Goal: Obtain resource: Download file/media

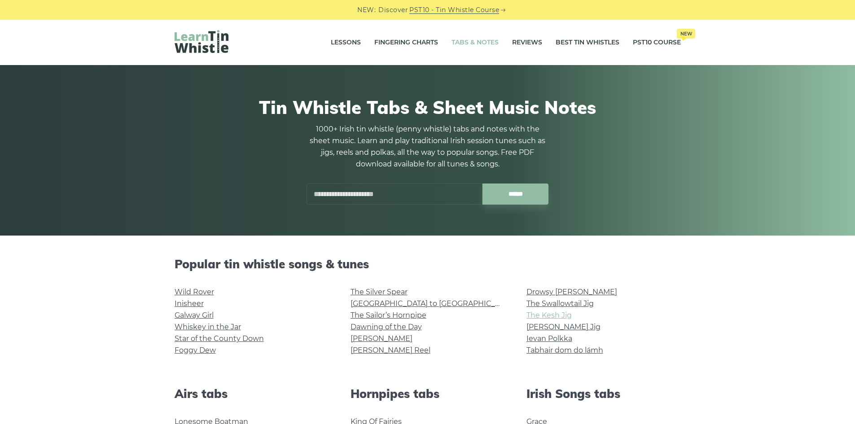
click at [541, 317] on link "The Kesh Jig" at bounding box center [549, 315] width 45 height 9
click at [555, 326] on link "[PERSON_NAME] Jig" at bounding box center [564, 327] width 74 height 9
click at [391, 294] on link "The Silver Spear" at bounding box center [379, 292] width 57 height 9
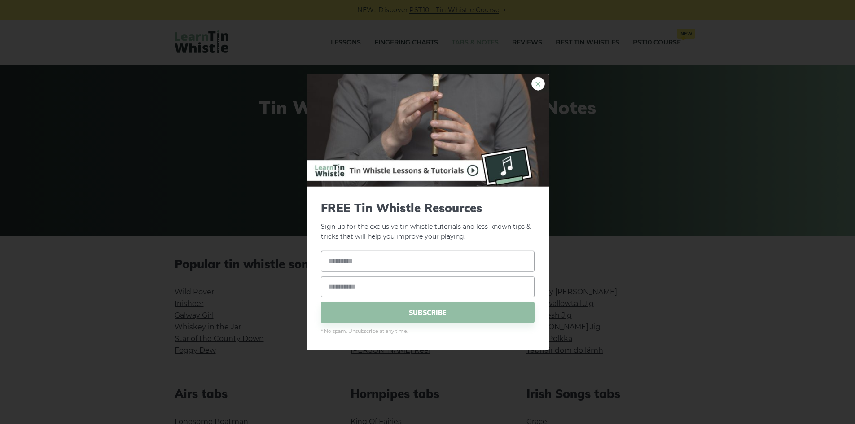
click at [533, 83] on link "×" at bounding box center [538, 83] width 13 height 13
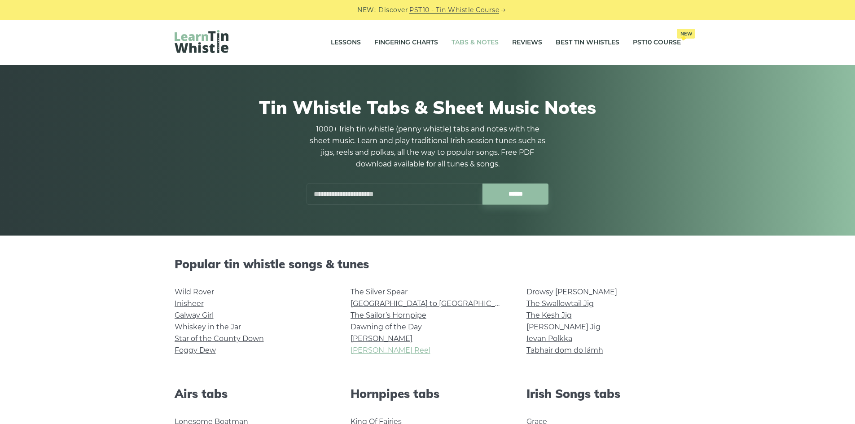
click at [360, 351] on link "[PERSON_NAME] Reel" at bounding box center [391, 350] width 80 height 9
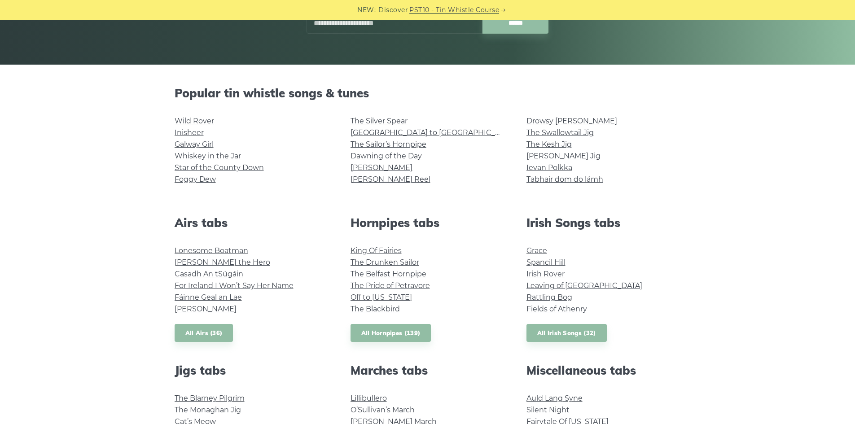
scroll to position [45, 0]
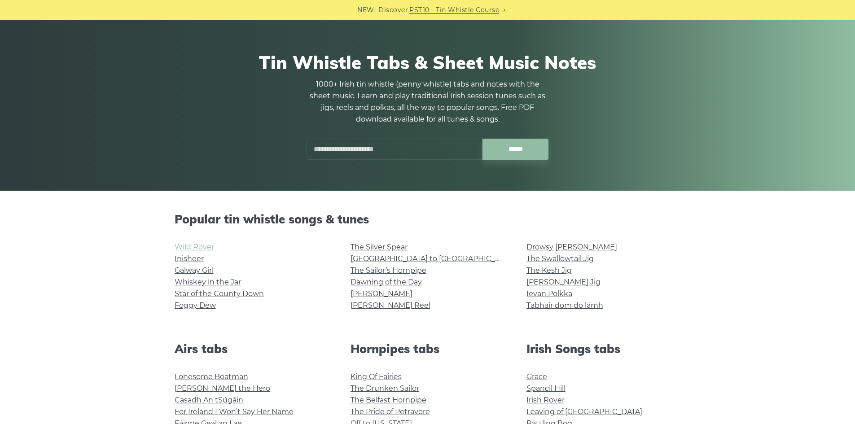
click at [186, 248] on link "Wild Rover" at bounding box center [195, 247] width 40 height 9
click at [389, 260] on link "[GEOGRAPHIC_DATA] to [GEOGRAPHIC_DATA]" at bounding box center [434, 259] width 166 height 9
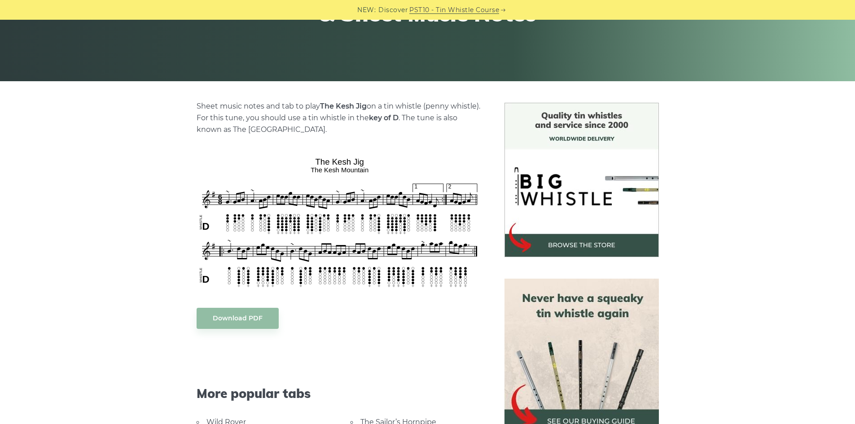
scroll to position [180, 0]
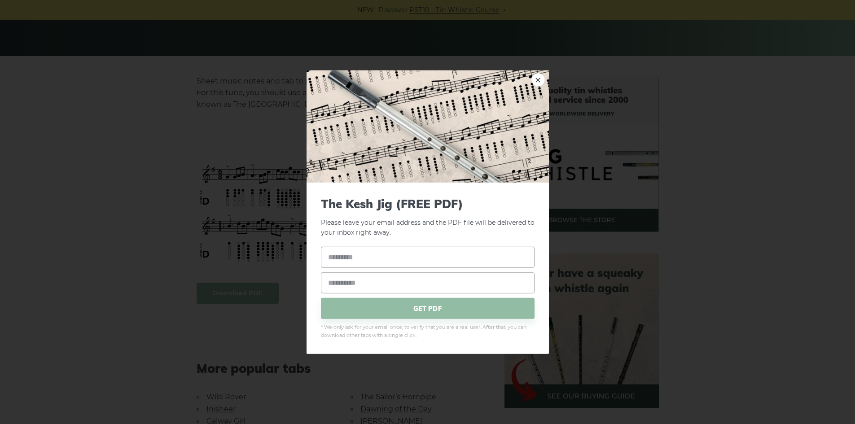
click at [540, 79] on link "×" at bounding box center [538, 79] width 13 height 13
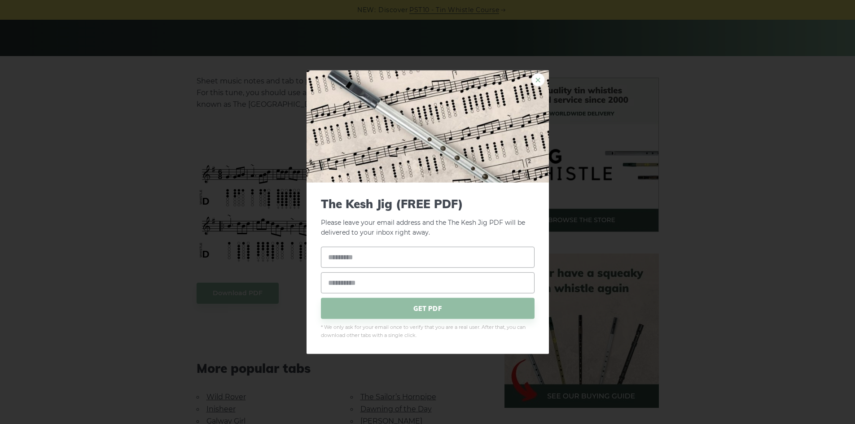
click at [537, 85] on link "×" at bounding box center [538, 79] width 13 height 13
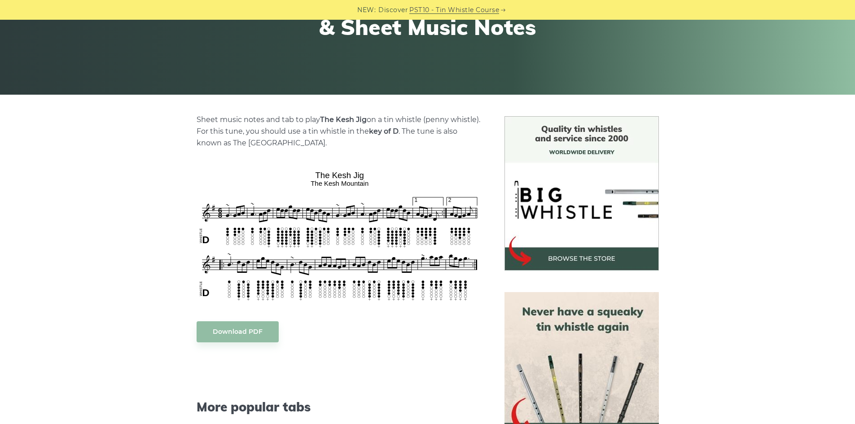
scroll to position [135, 0]
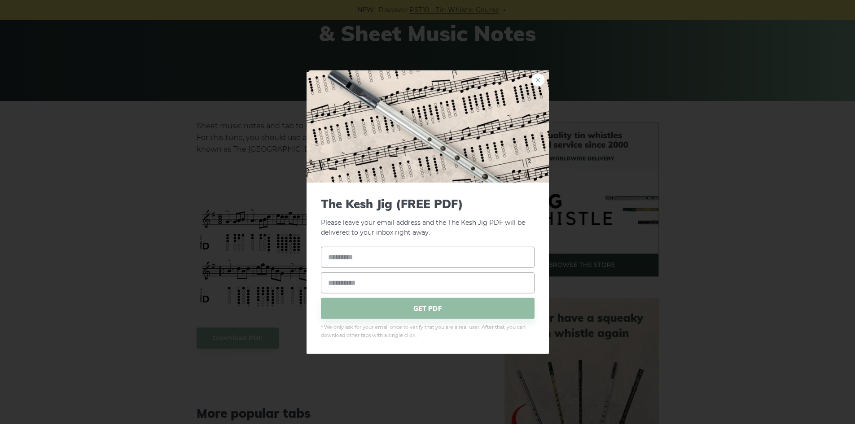
click at [537, 81] on link "×" at bounding box center [538, 79] width 13 height 13
click at [537, 73] on link "×" at bounding box center [538, 79] width 13 height 13
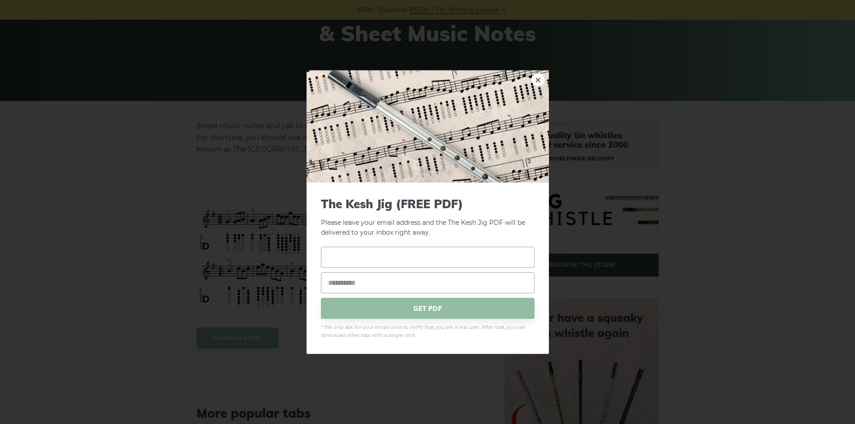
click at [397, 255] on input "text" at bounding box center [428, 257] width 214 height 21
type input "*"
click at [381, 290] on input "email" at bounding box center [428, 283] width 214 height 21
click at [374, 262] on input "text" at bounding box center [428, 257] width 214 height 21
type input "*****"
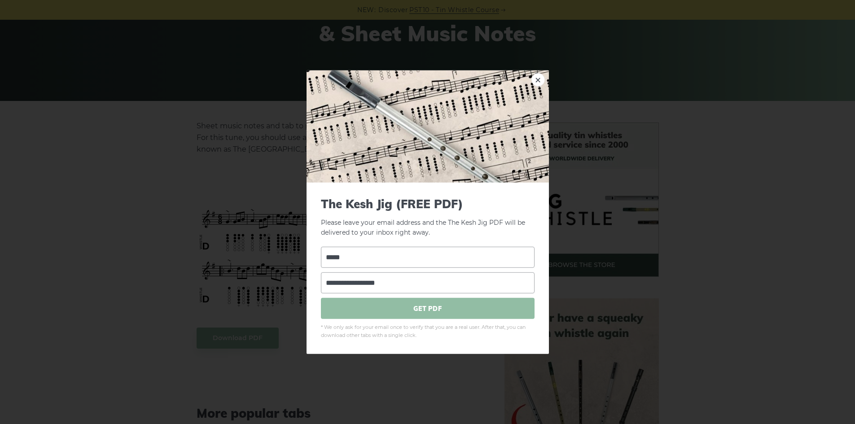
type input "**********"
click at [373, 308] on span "GET PDF" at bounding box center [428, 308] width 214 height 21
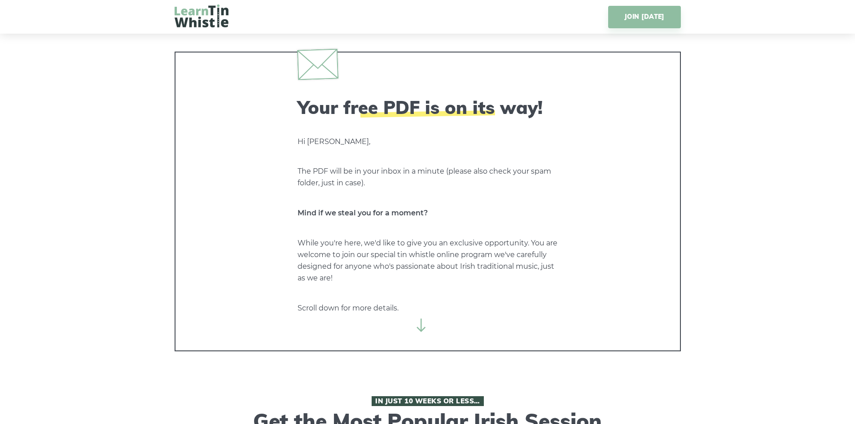
click at [189, 18] on img at bounding box center [202, 15] width 54 height 23
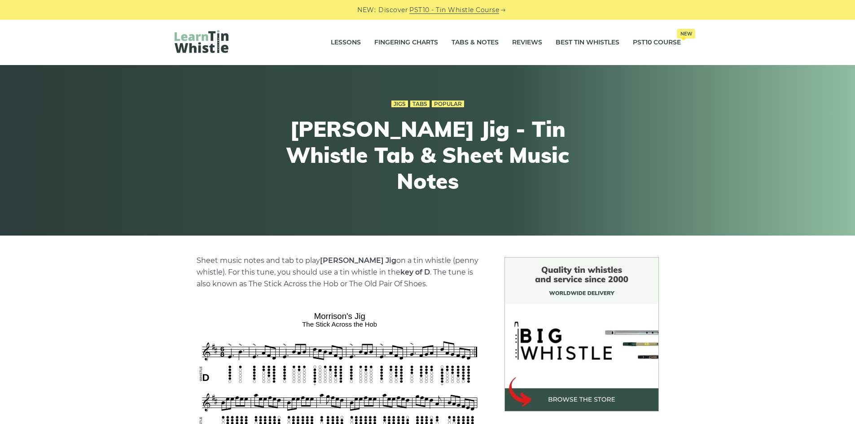
click at [361, 360] on img at bounding box center [340, 426] width 286 height 236
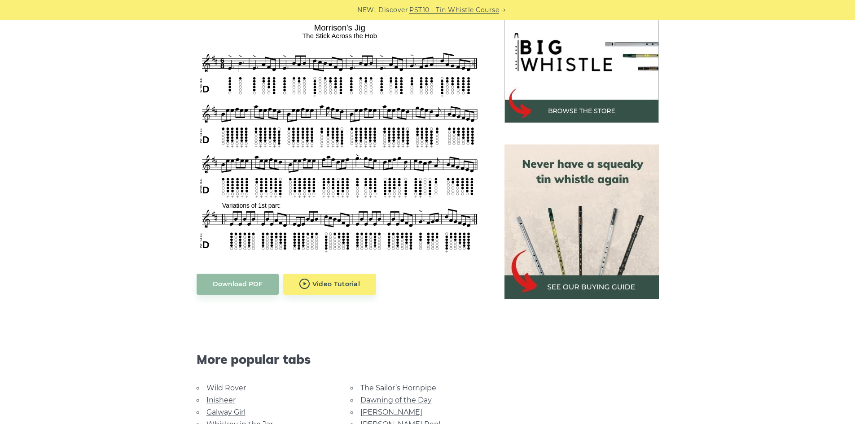
scroll to position [314, 0]
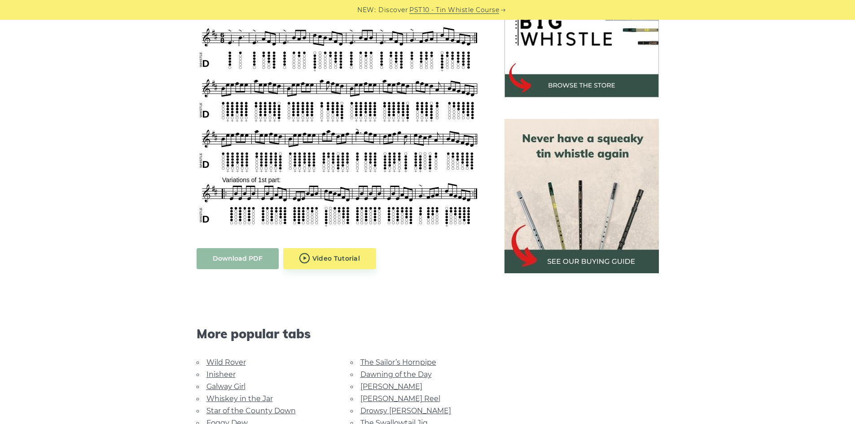
click at [201, 253] on link "Download PDF" at bounding box center [238, 258] width 82 height 21
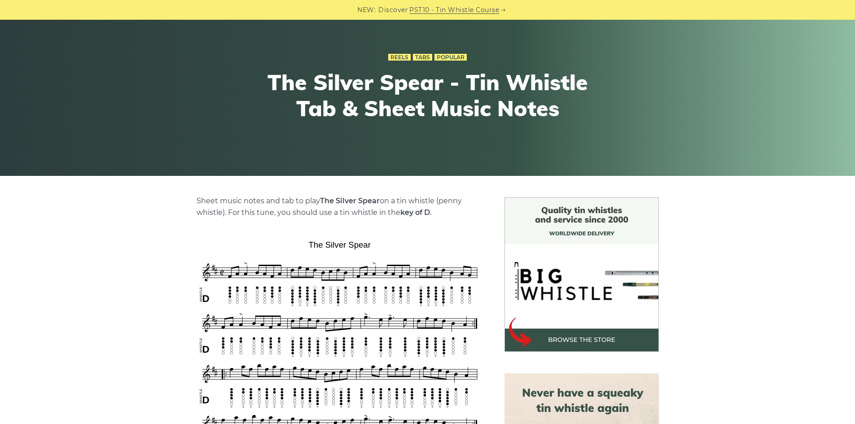
scroll to position [180, 0]
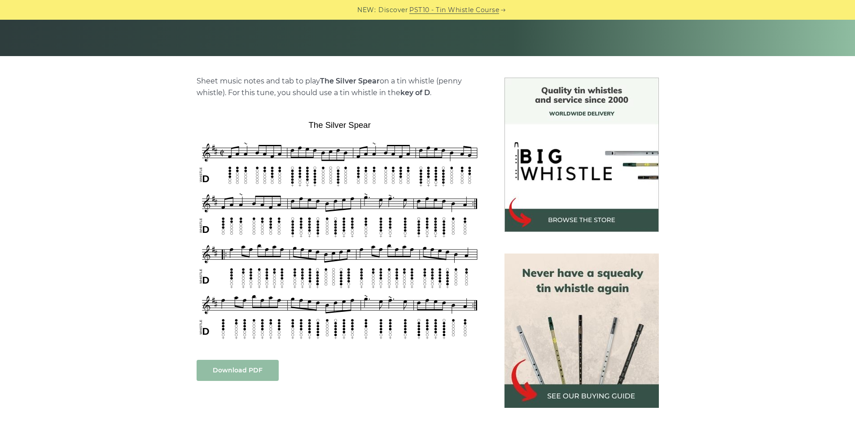
click at [220, 372] on link "Download PDF" at bounding box center [238, 370] width 82 height 21
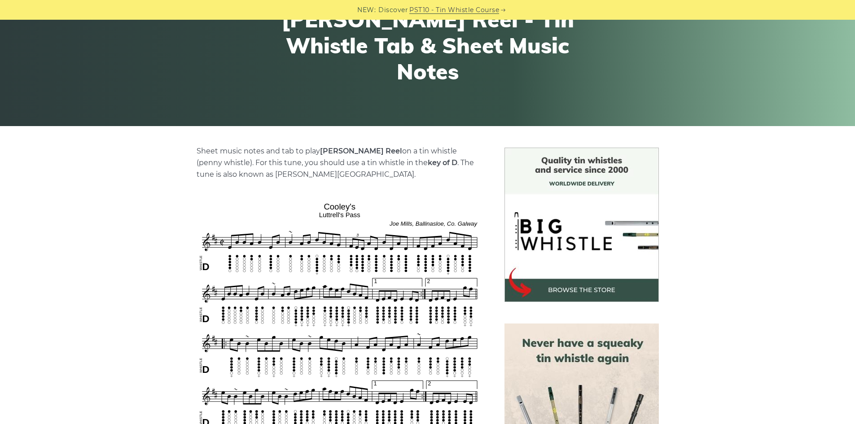
scroll to position [180, 0]
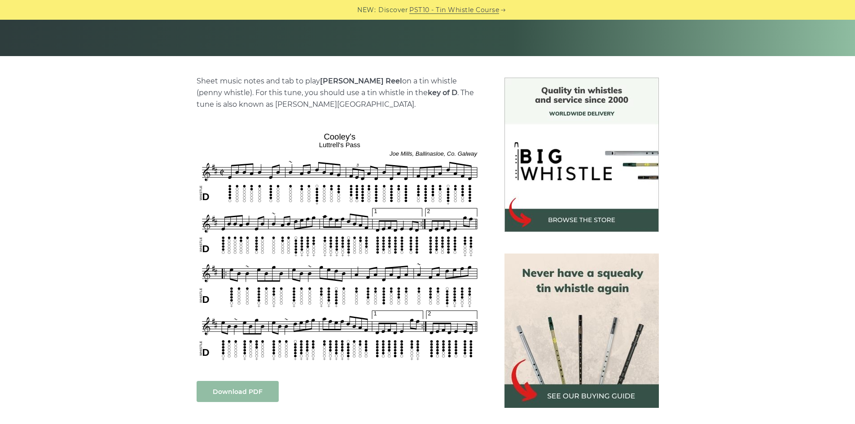
click at [217, 391] on link "Download PDF" at bounding box center [238, 391] width 82 height 21
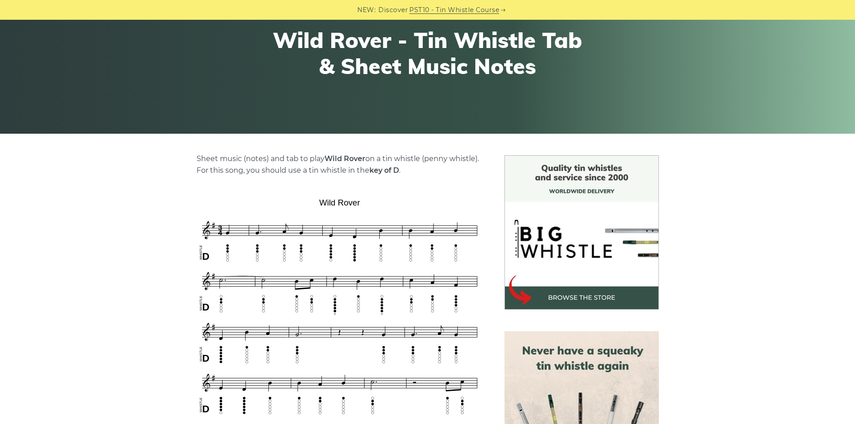
scroll to position [90, 0]
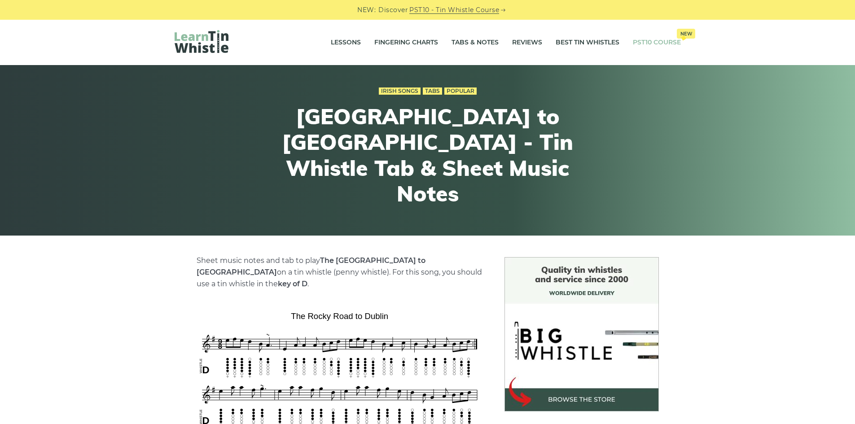
click at [664, 45] on link "PST10 Course New" at bounding box center [657, 42] width 48 height 22
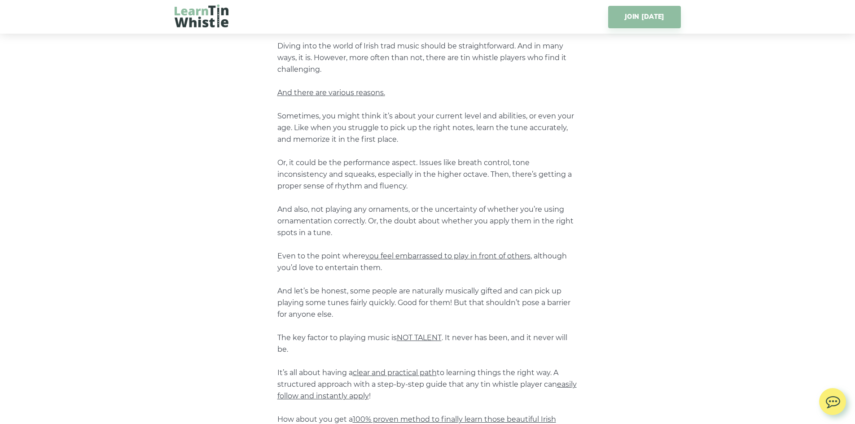
scroll to position [224, 0]
